Goal: Download file/media

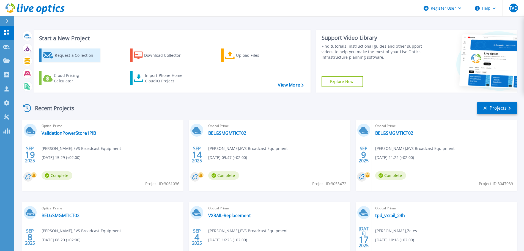
click at [83, 57] on div "Request a Collection" at bounding box center [77, 55] width 44 height 11
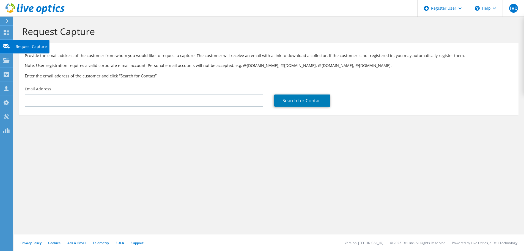
click at [9, 46] on use at bounding box center [6, 46] width 7 height 4
click at [6, 58] on use at bounding box center [6, 60] width 7 height 5
click at [24, 32] on h1 "Request Capture" at bounding box center [267, 32] width 491 height 12
click at [9, 32] on use at bounding box center [6, 32] width 5 height 5
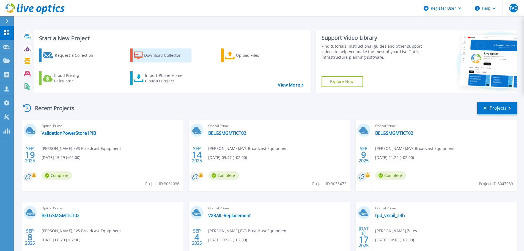
click at [160, 57] on div "Download Collector" at bounding box center [166, 55] width 44 height 11
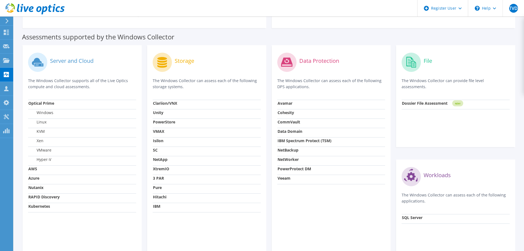
scroll to position [139, 0]
click at [53, 198] on strong "RAPID Discovery" at bounding box center [43, 195] width 31 height 5
copy tbody "RAPID Discovery"
